Goal: Check status: Check status

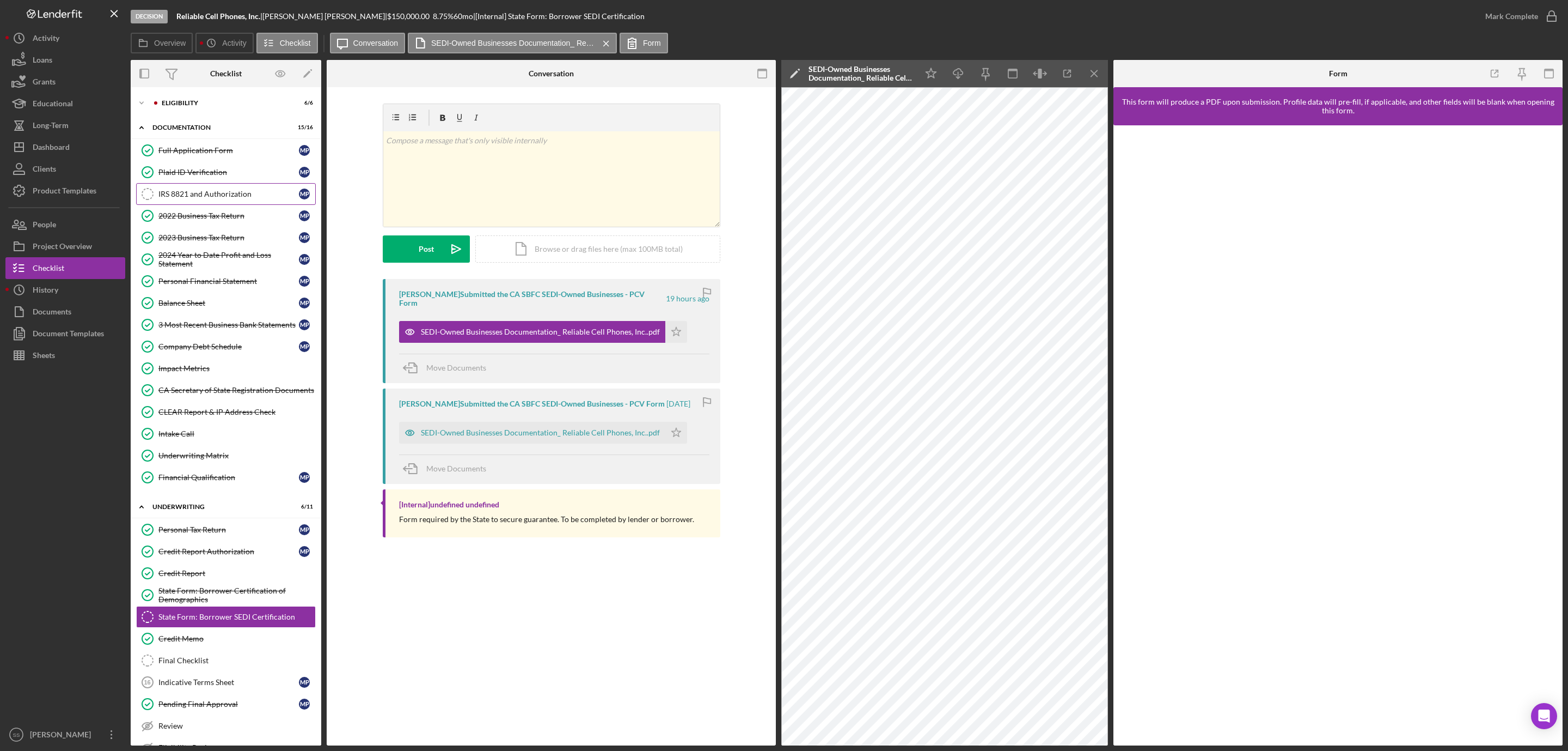
scroll to position [63, 0]
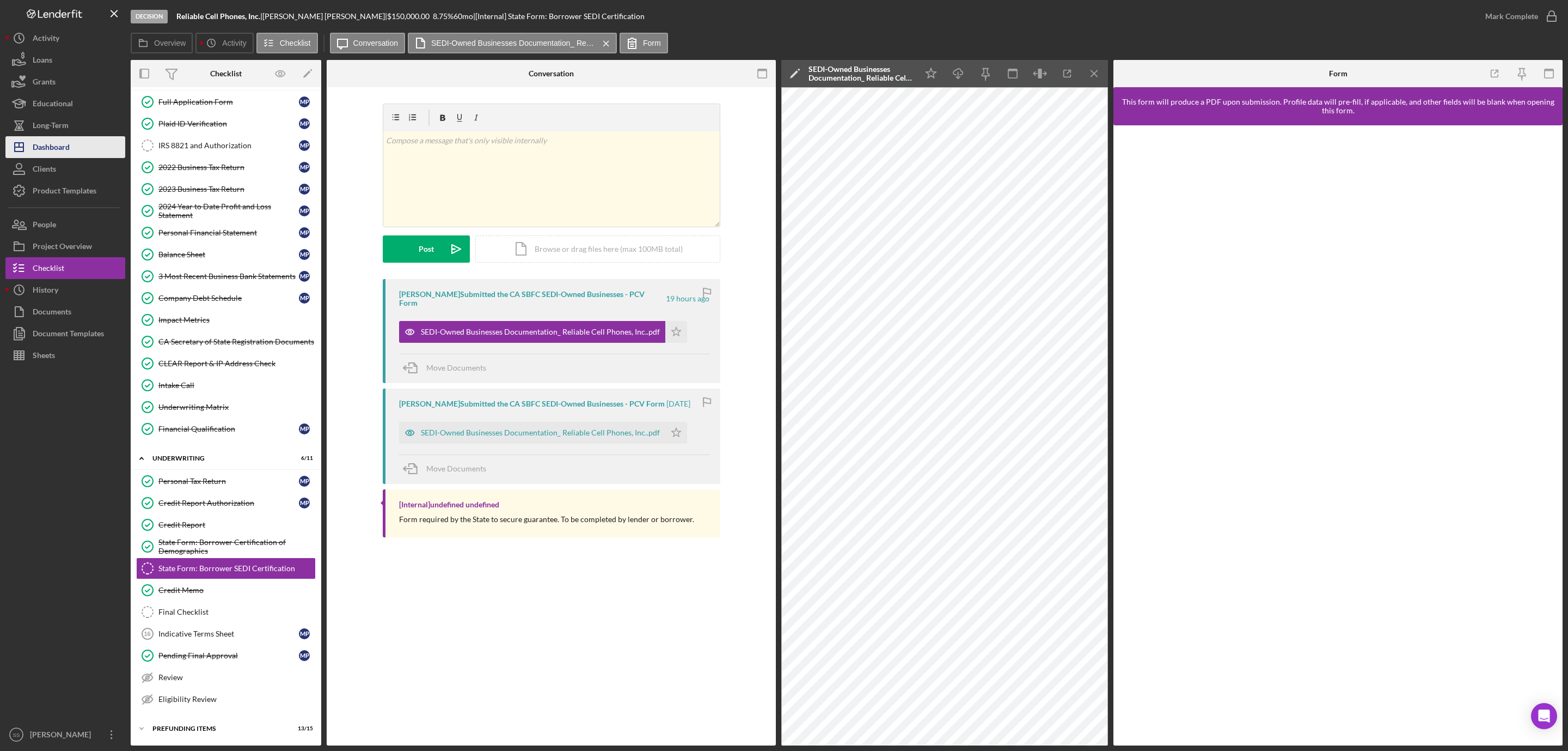
click at [61, 149] on div "Dashboard" at bounding box center [51, 148] width 37 height 24
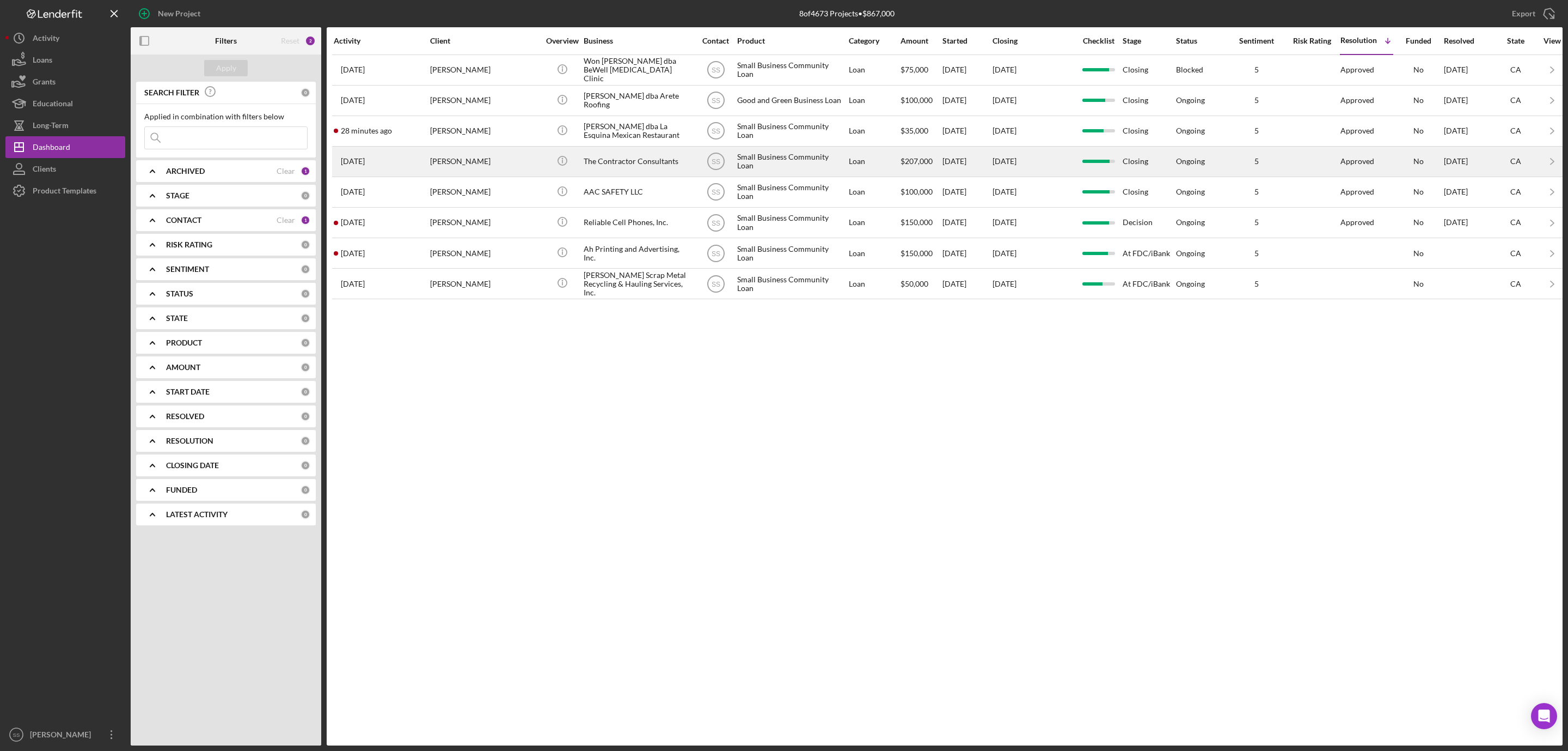
click at [497, 163] on div "[PERSON_NAME]" at bounding box center [485, 161] width 109 height 29
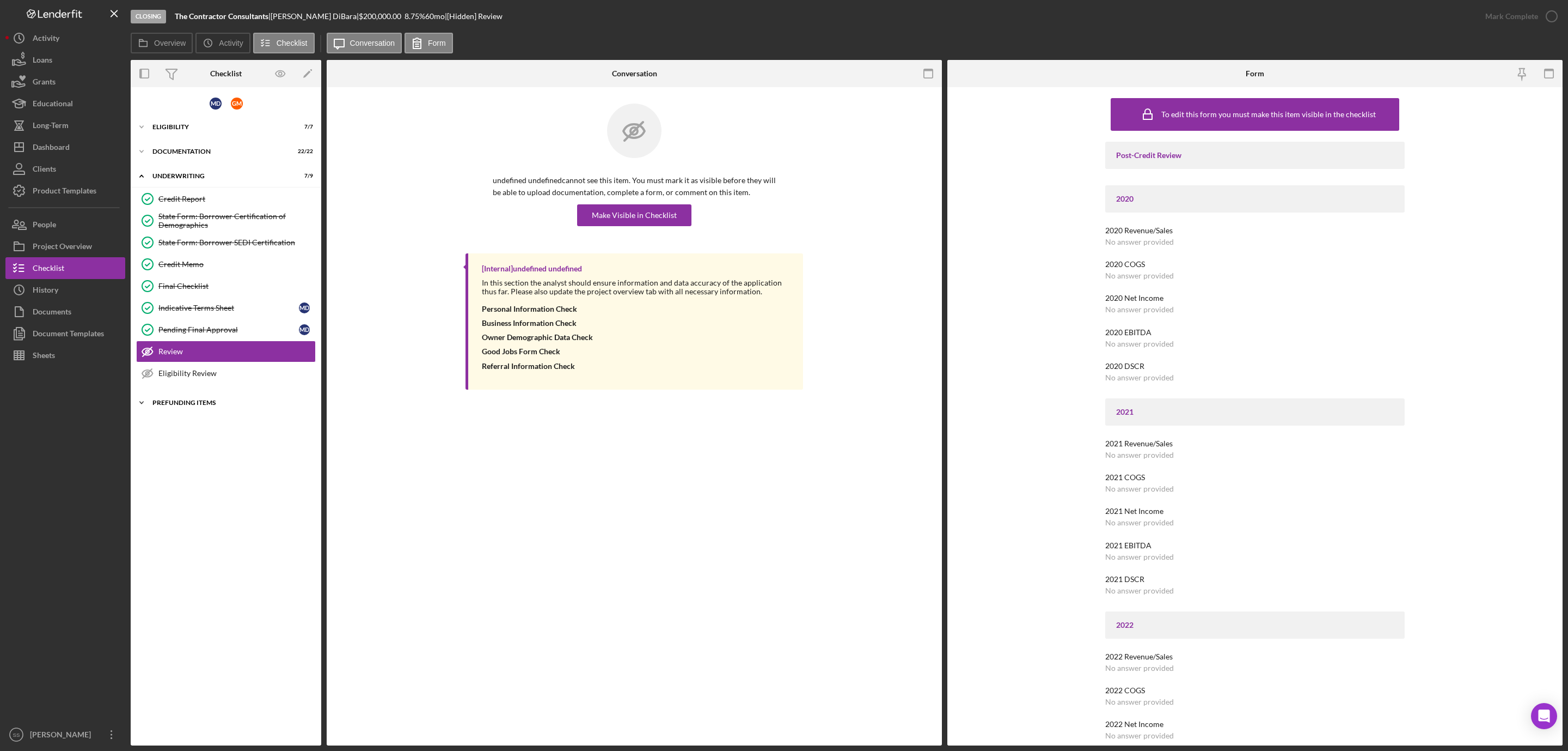
click at [174, 406] on div "Prefunding Items" at bounding box center [230, 402] width 155 height 6
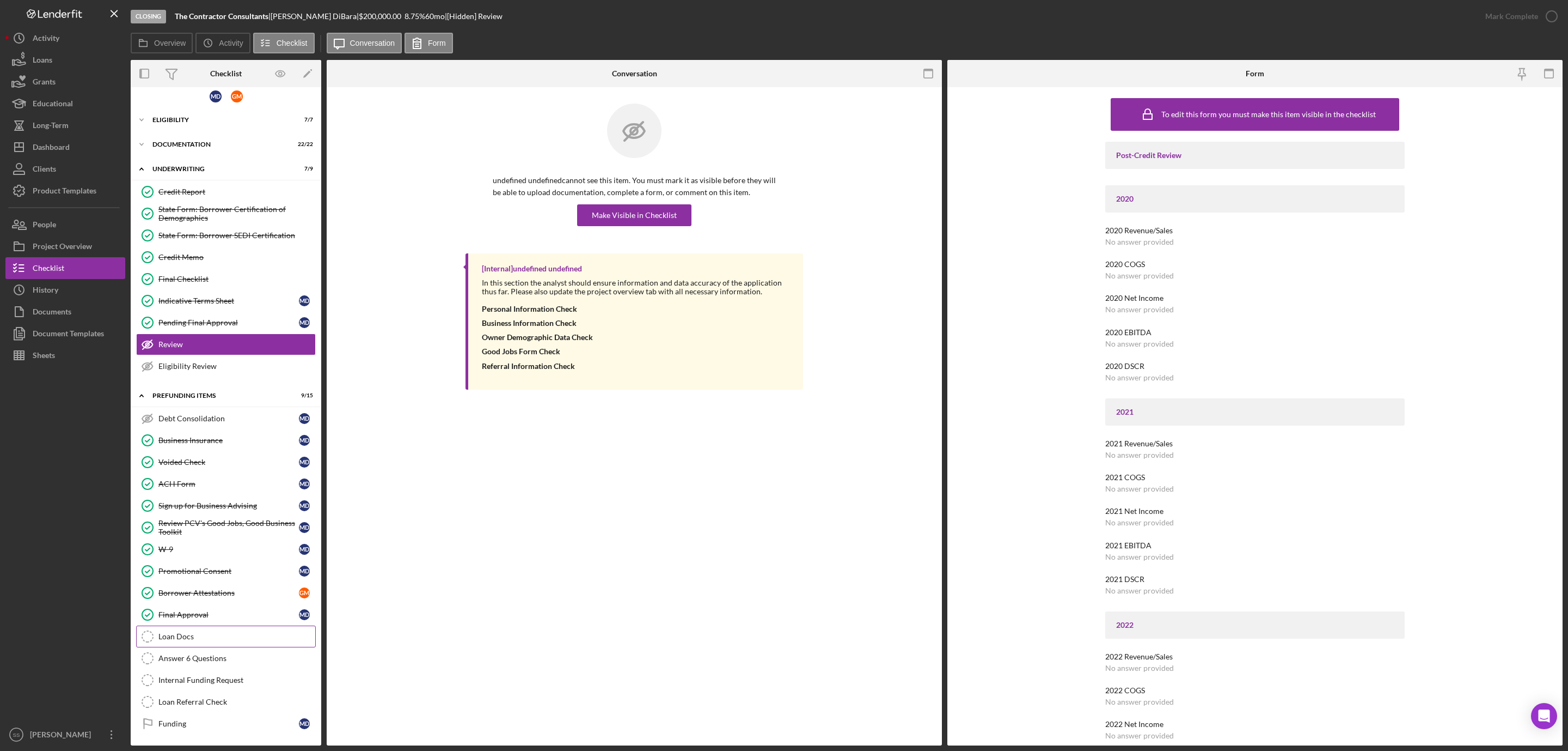
click at [173, 632] on div "Loan Docs" at bounding box center [237, 636] width 157 height 9
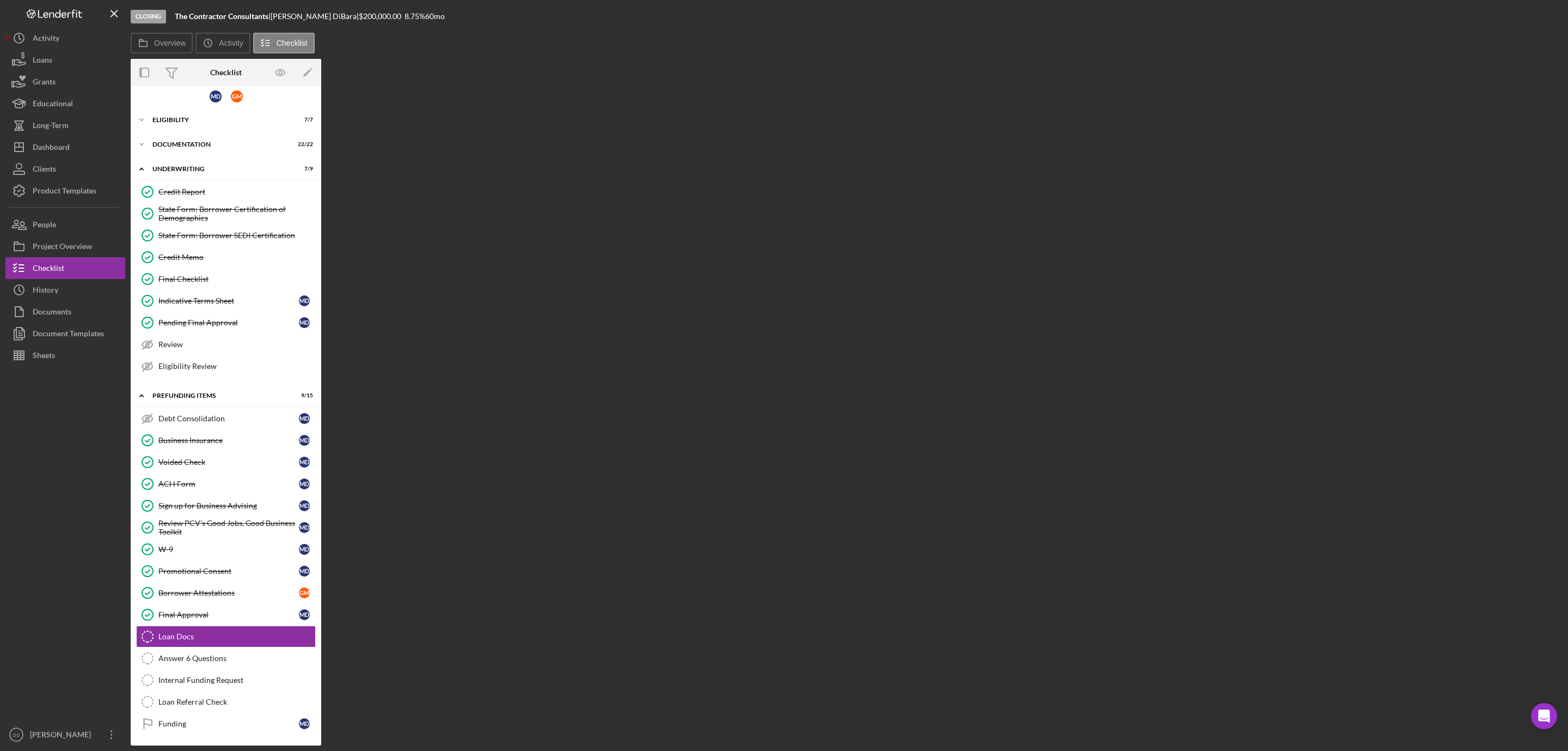
scroll to position [20, 0]
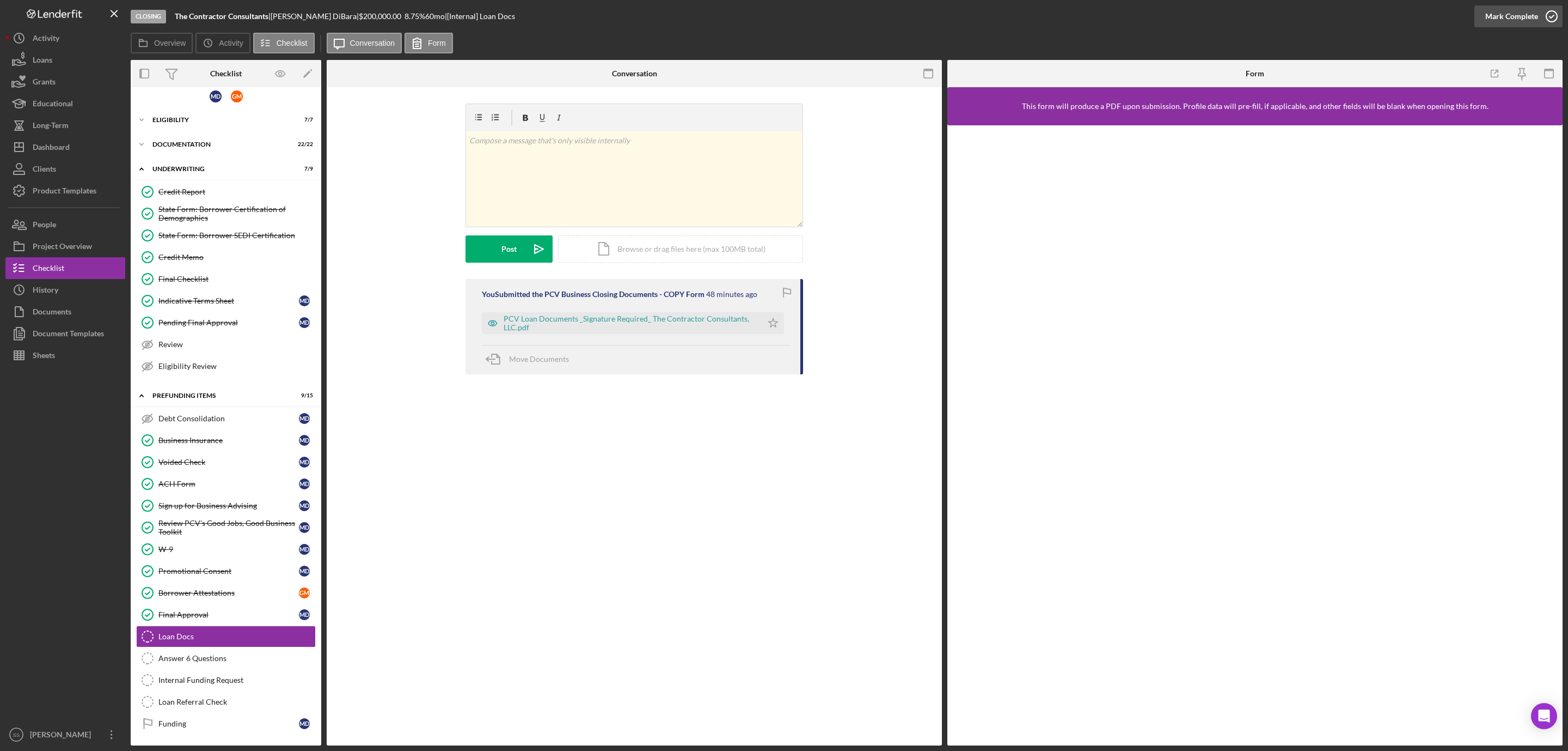
click at [1549, 12] on circle "button" at bounding box center [1552, 16] width 11 height 11
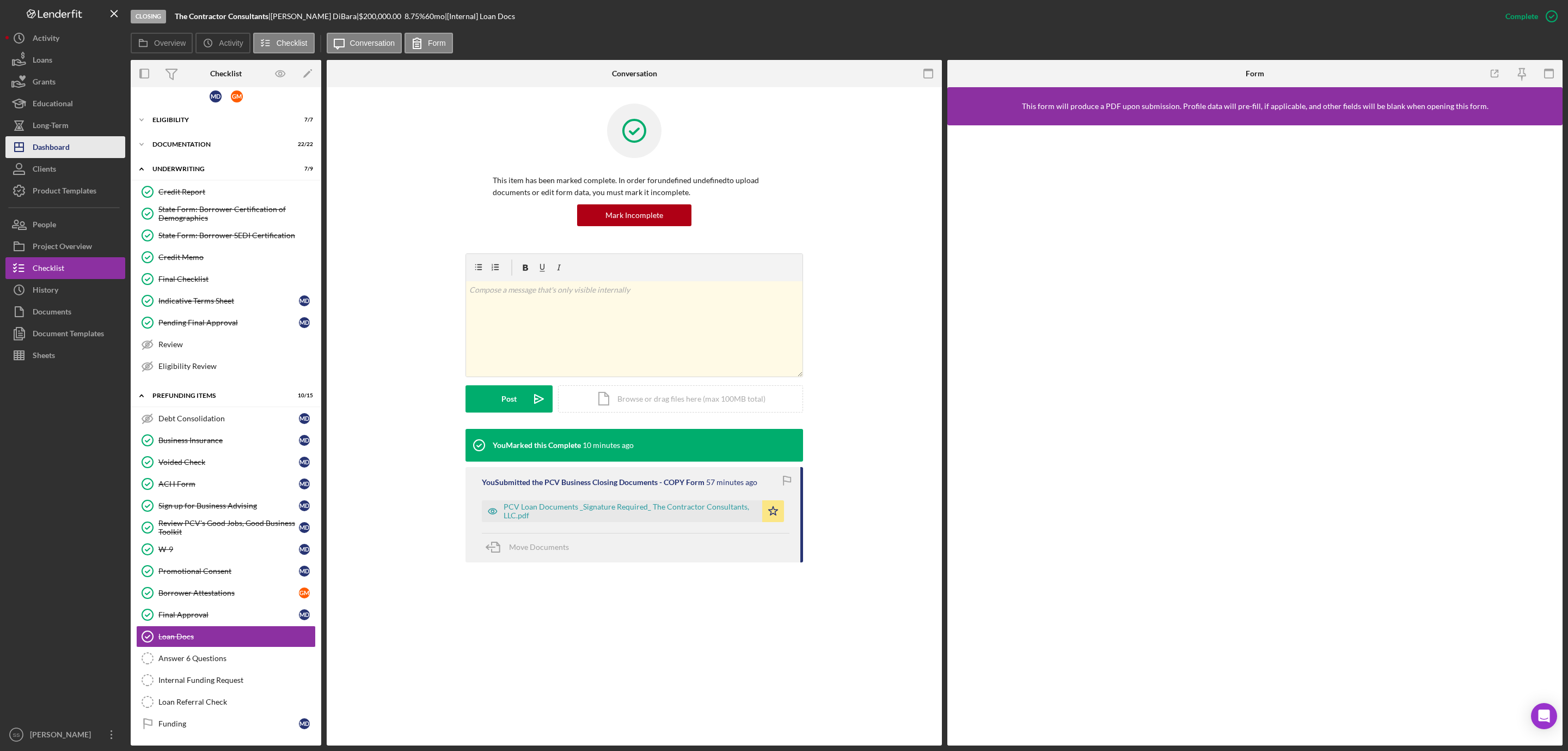
click at [59, 144] on div "Dashboard" at bounding box center [51, 148] width 37 height 24
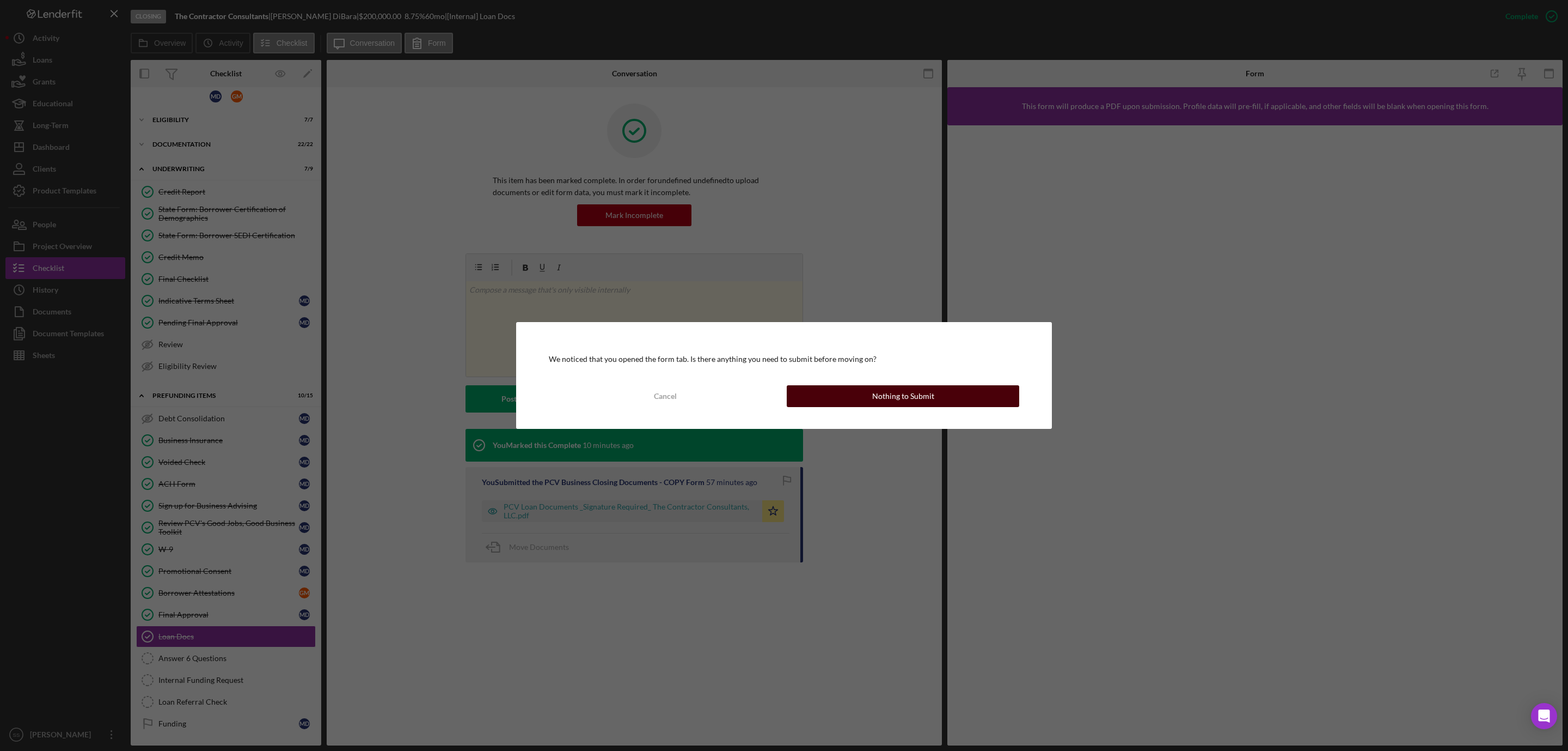
click at [954, 399] on button "Nothing to Submit" at bounding box center [903, 396] width 232 height 22
